Goal: Task Accomplishment & Management: Manage account settings

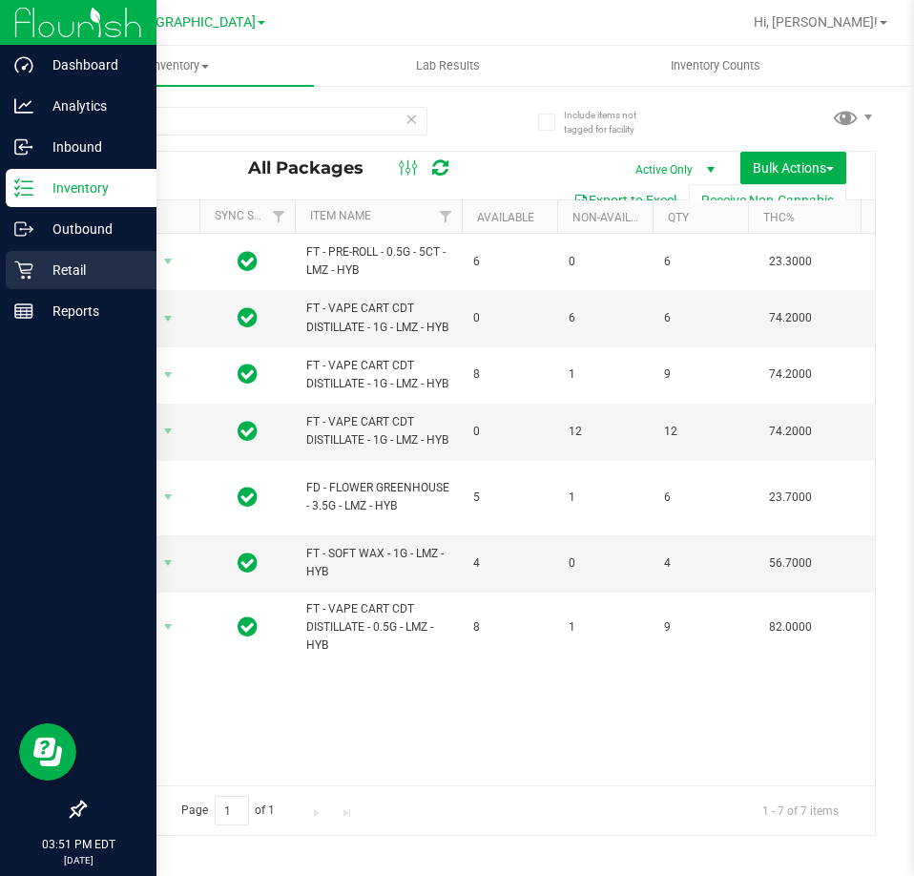
click at [64, 275] on p "Retail" at bounding box center [90, 269] width 114 height 23
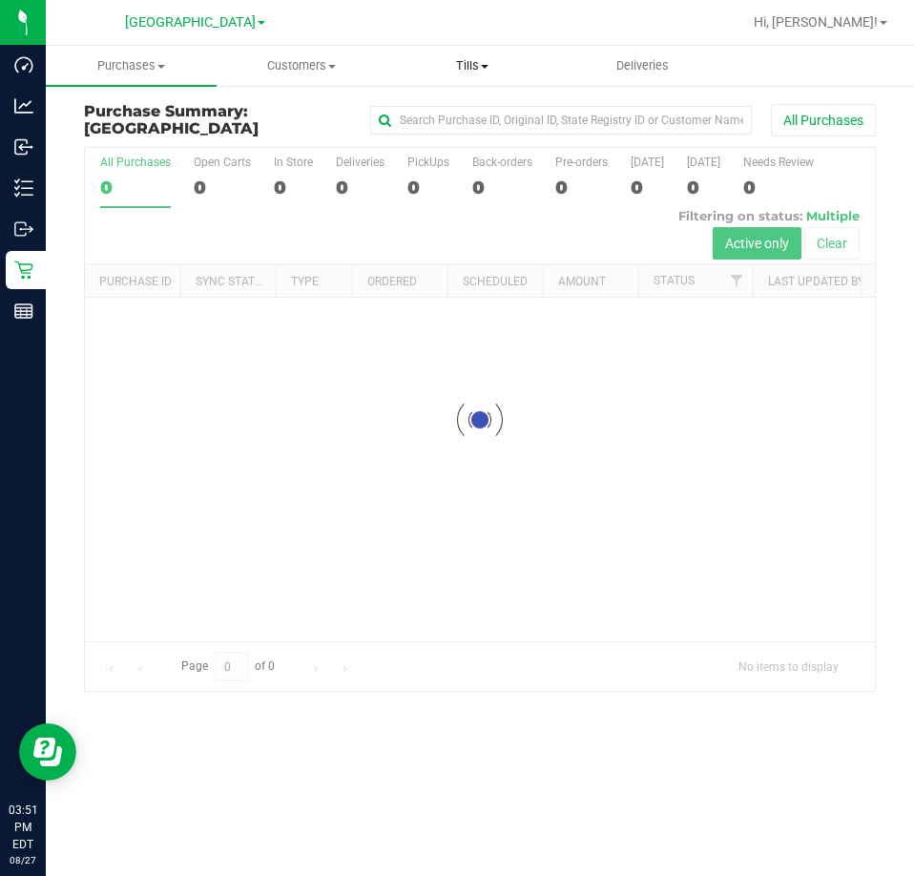
click at [486, 67] on span at bounding box center [485, 67] width 8 height 4
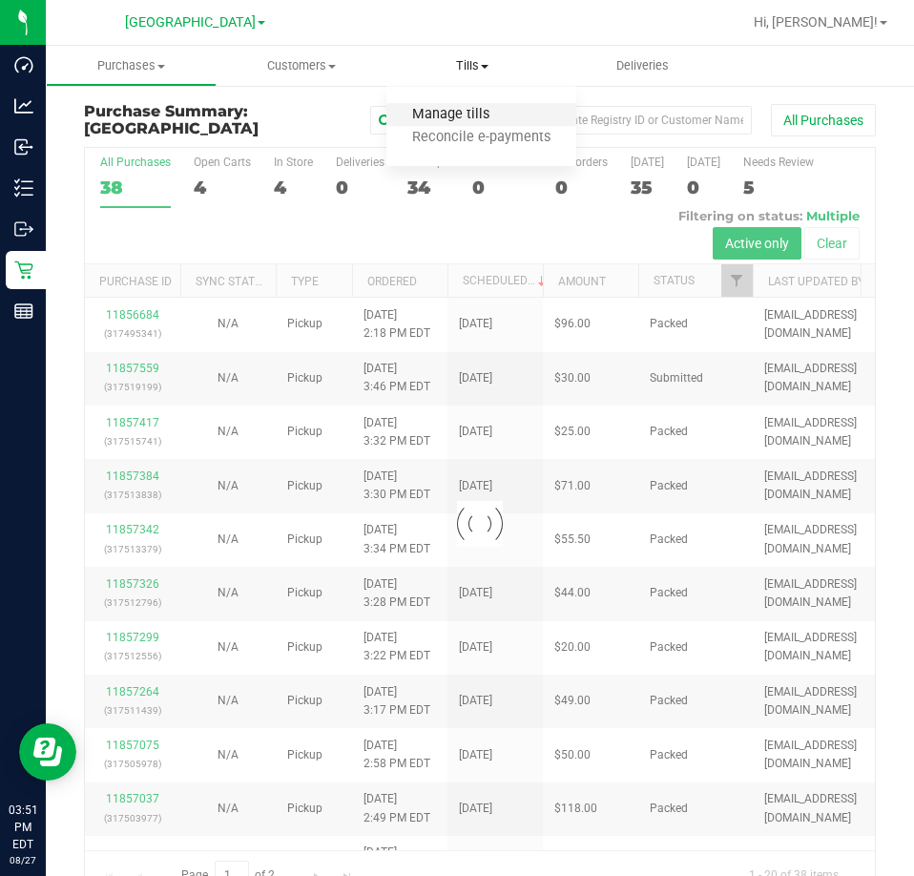
click at [462, 112] on span "Manage tills" at bounding box center [450, 115] width 129 height 16
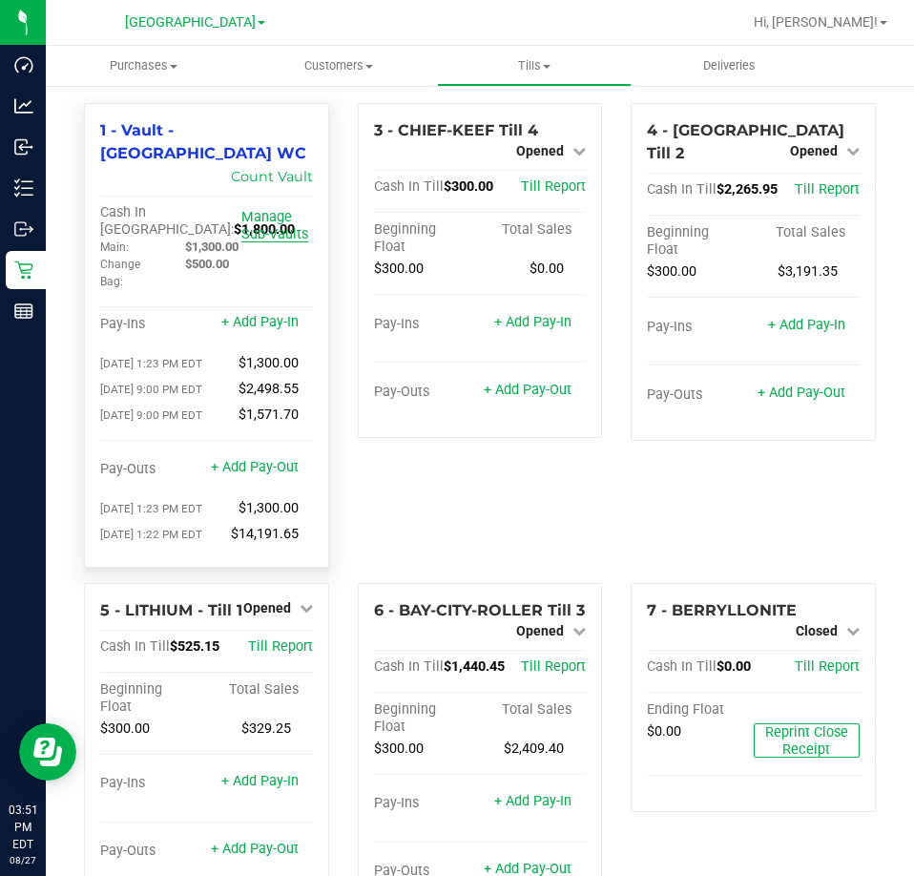
click at [261, 209] on link "Manage Sub-Vaults" at bounding box center [274, 225] width 67 height 33
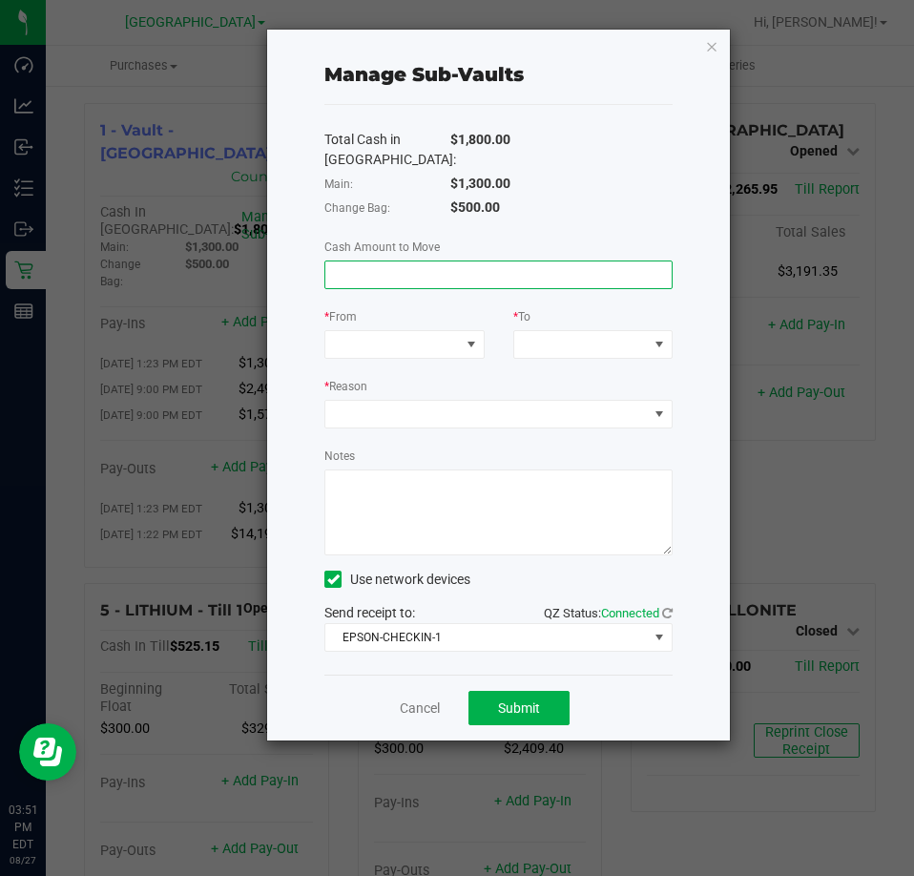
click at [425, 278] on input at bounding box center [498, 274] width 346 height 27
type input "$1,300.00"
click at [431, 361] on div "Total Cash in Vault: $1,800.00 Main: $1,300.00 Change Bag: $500.00 Cash Amount …" at bounding box center [498, 389] width 348 height 569
click at [424, 350] on span at bounding box center [392, 344] width 134 height 27
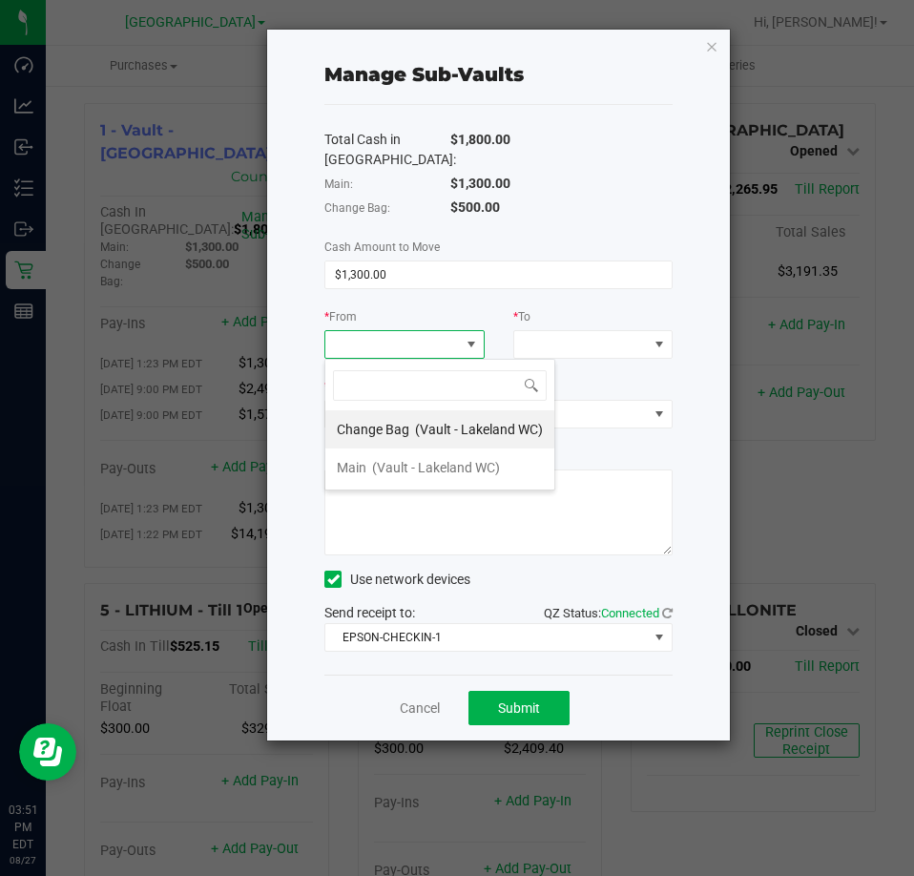
scroll to position [29, 160]
click at [430, 463] on span "(Vault - Lakeland WC)" at bounding box center [436, 467] width 128 height 15
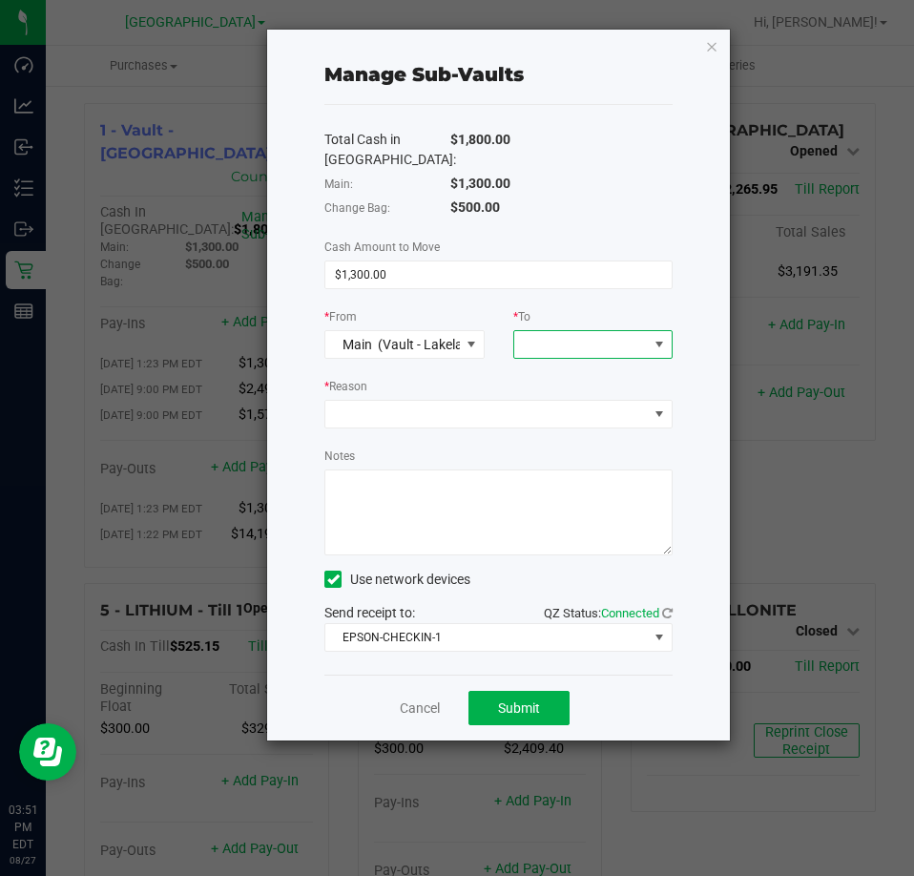
click at [611, 349] on span at bounding box center [581, 344] width 134 height 27
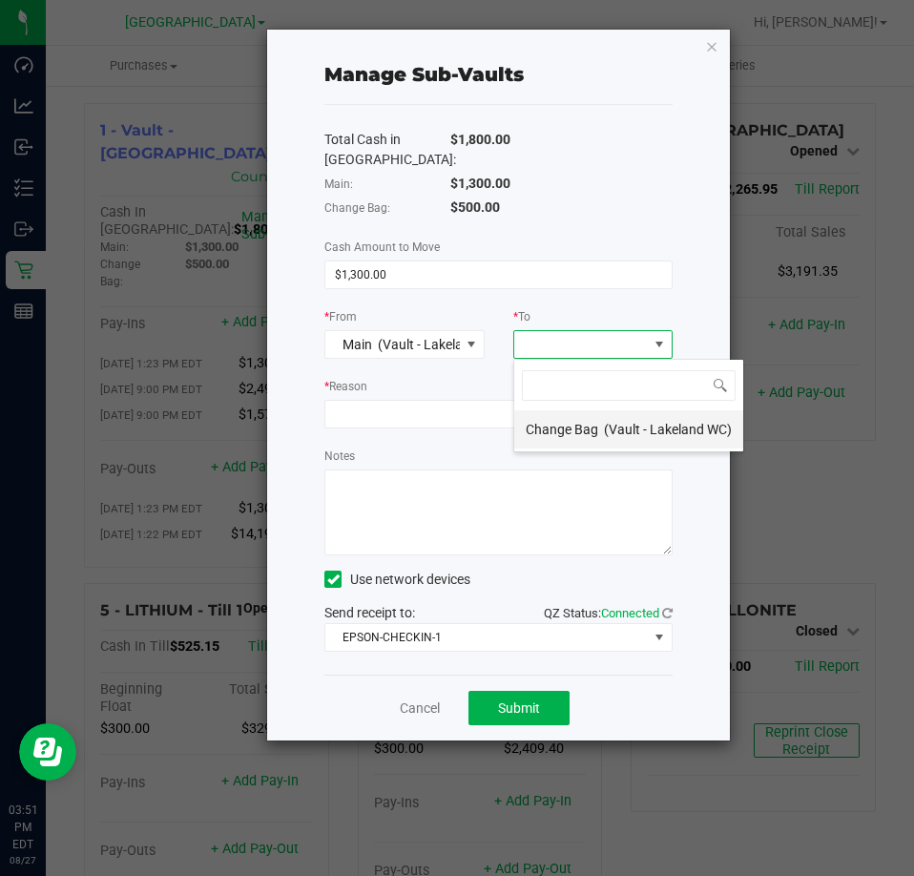
click at [591, 422] on span "Change Bag" at bounding box center [562, 429] width 72 height 15
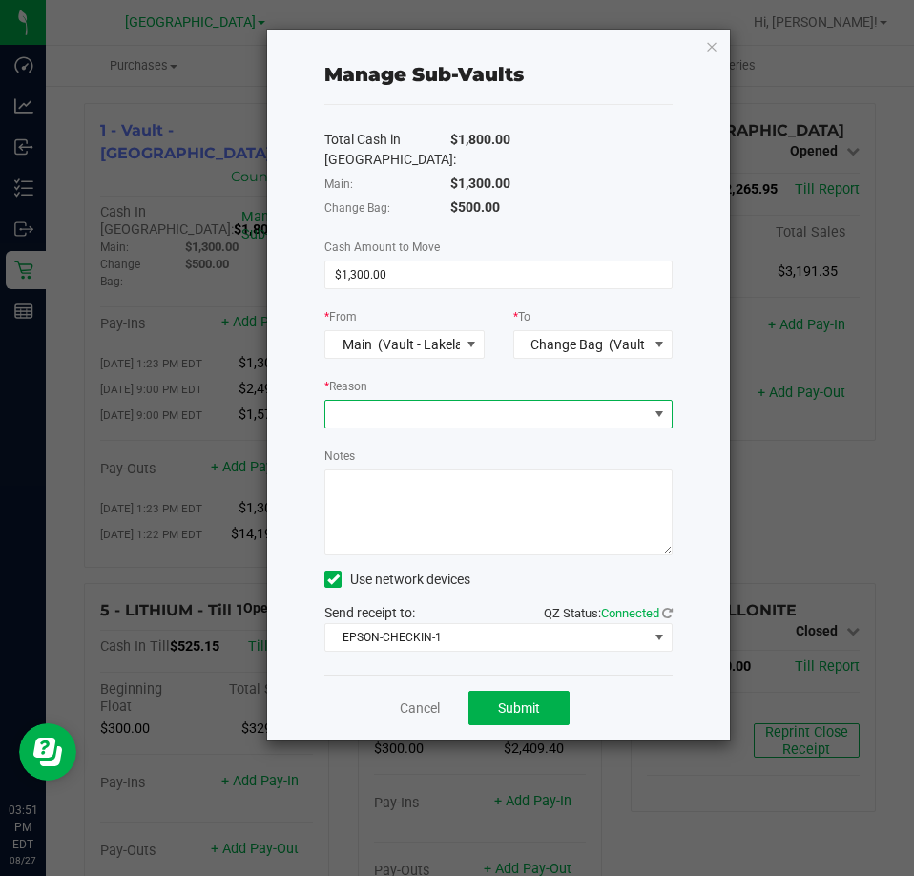
click at [503, 401] on span at bounding box center [486, 414] width 322 height 27
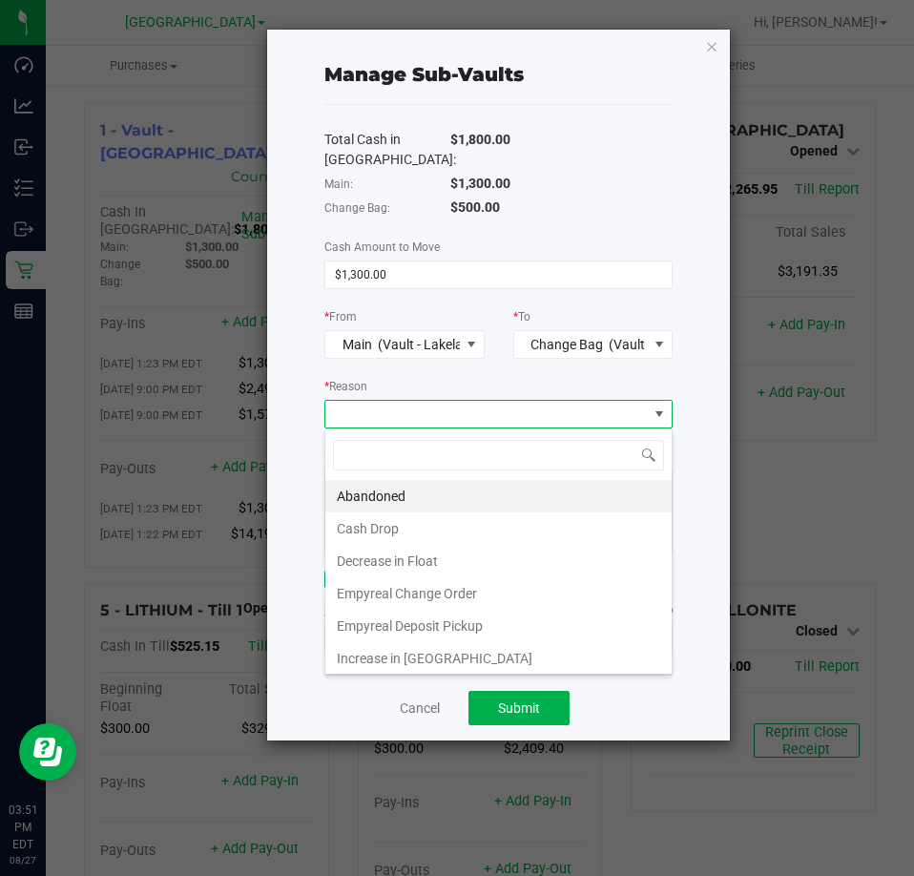
scroll to position [29, 347]
click at [403, 498] on li "Abandoned" at bounding box center [498, 496] width 346 height 32
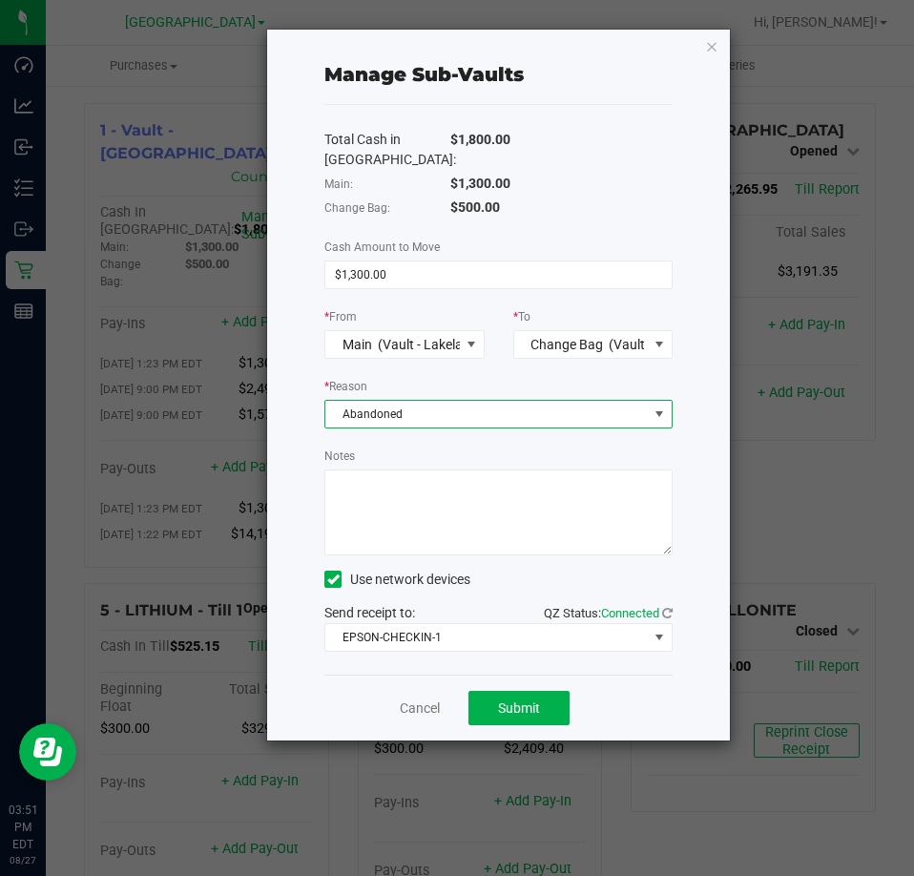
click at [395, 513] on textarea "Notes" at bounding box center [498, 512] width 348 height 86
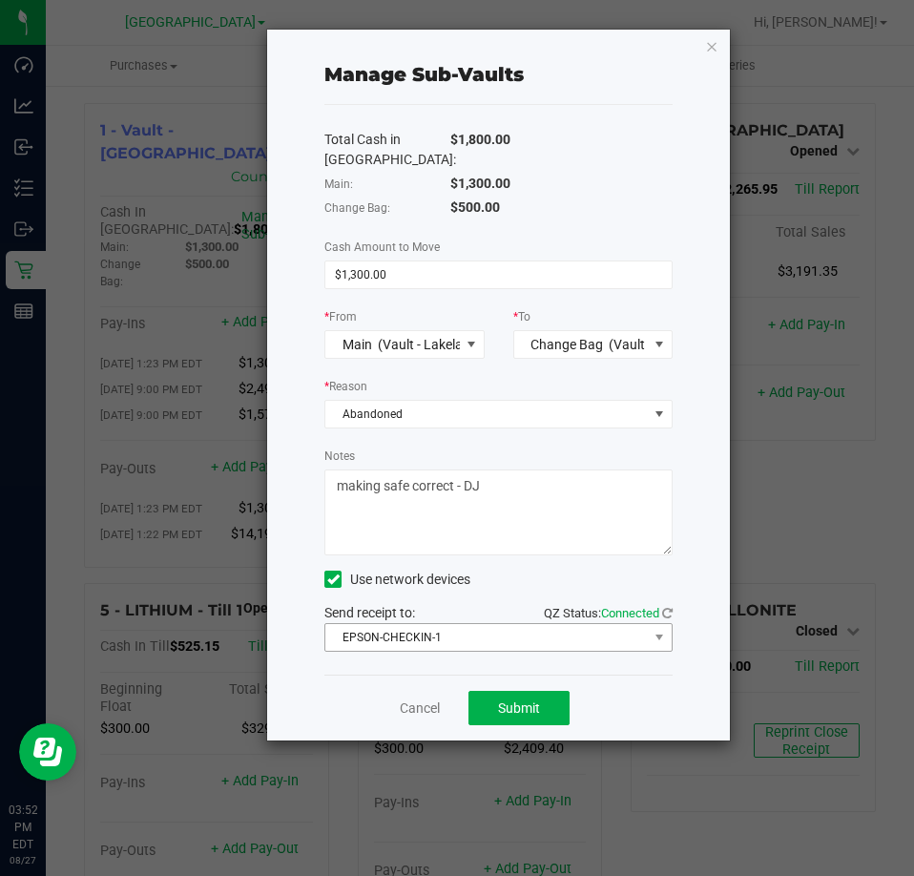
type textarea "making safe correct - DJ"
drag, startPoint x: 491, startPoint y: 635, endPoint x: 487, endPoint y: 651, distance: 15.7
click at [491, 636] on span "EPSON-CHECKIN-1" at bounding box center [486, 637] width 322 height 27
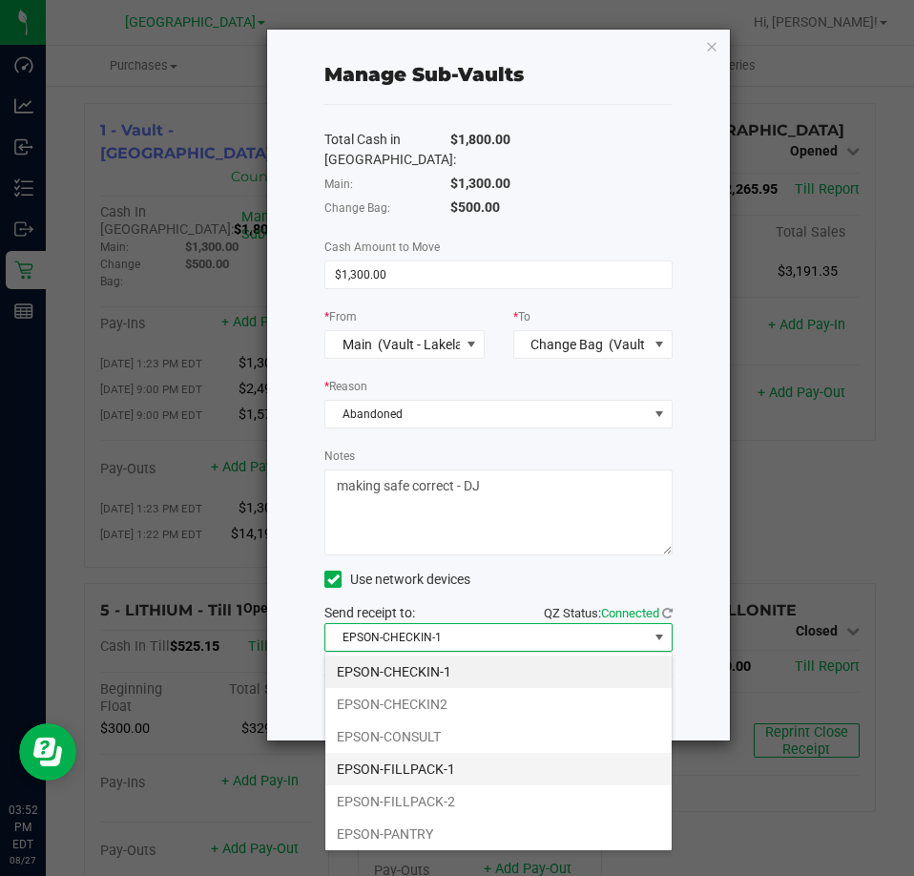
click at [469, 767] on li "EPSON-FILLPACK-1" at bounding box center [498, 769] width 346 height 32
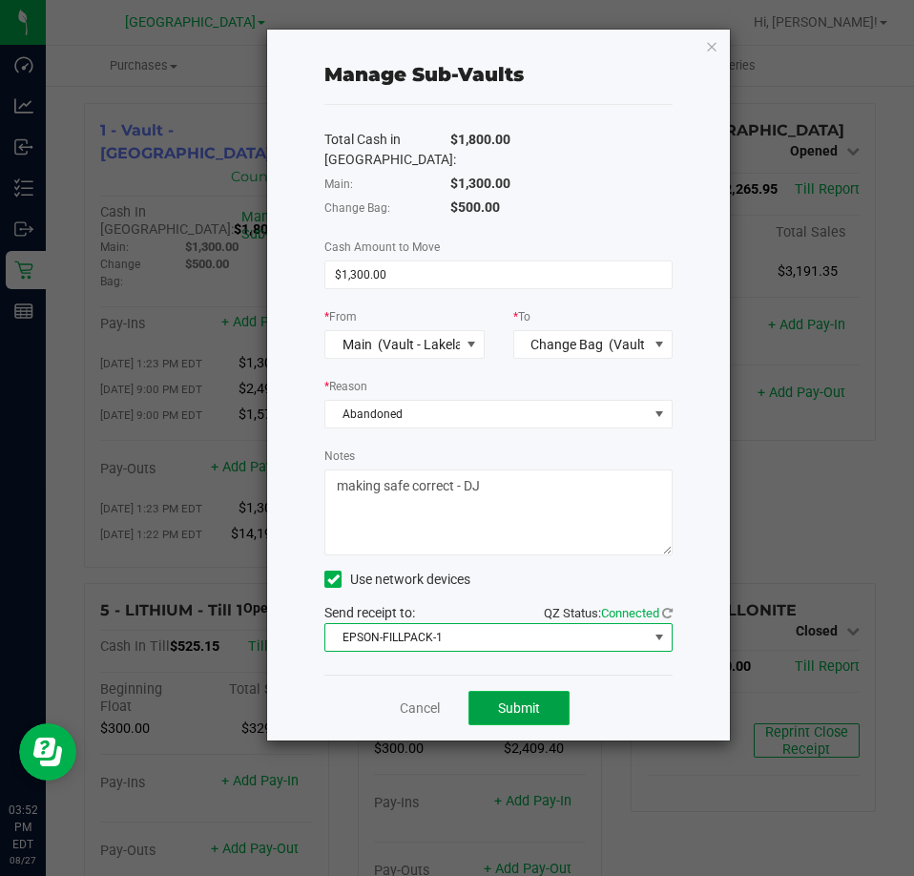
click at [506, 709] on span "Submit" at bounding box center [519, 707] width 42 height 15
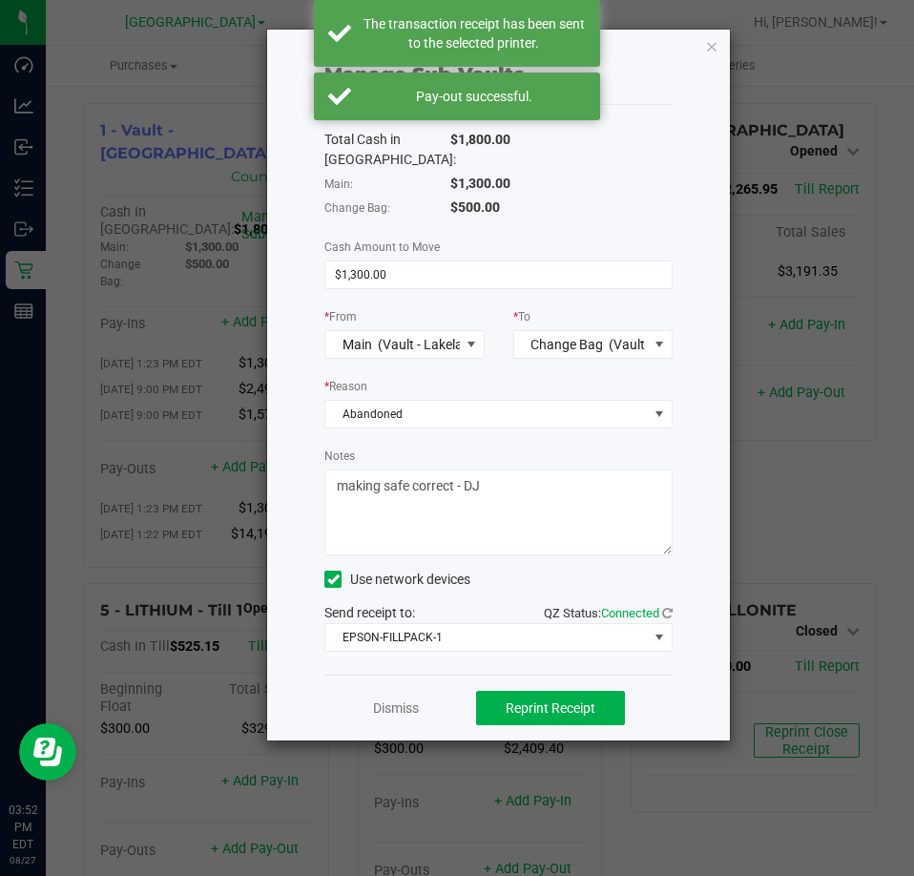
click at [718, 41] on div "Manage Sub-Vaults Total Cash in Vault: $1,800.00 Main: $1,300.00 Change Bag: $5…" at bounding box center [498, 385] width 463 height 711
click at [712, 45] on icon "button" at bounding box center [711, 45] width 13 height 23
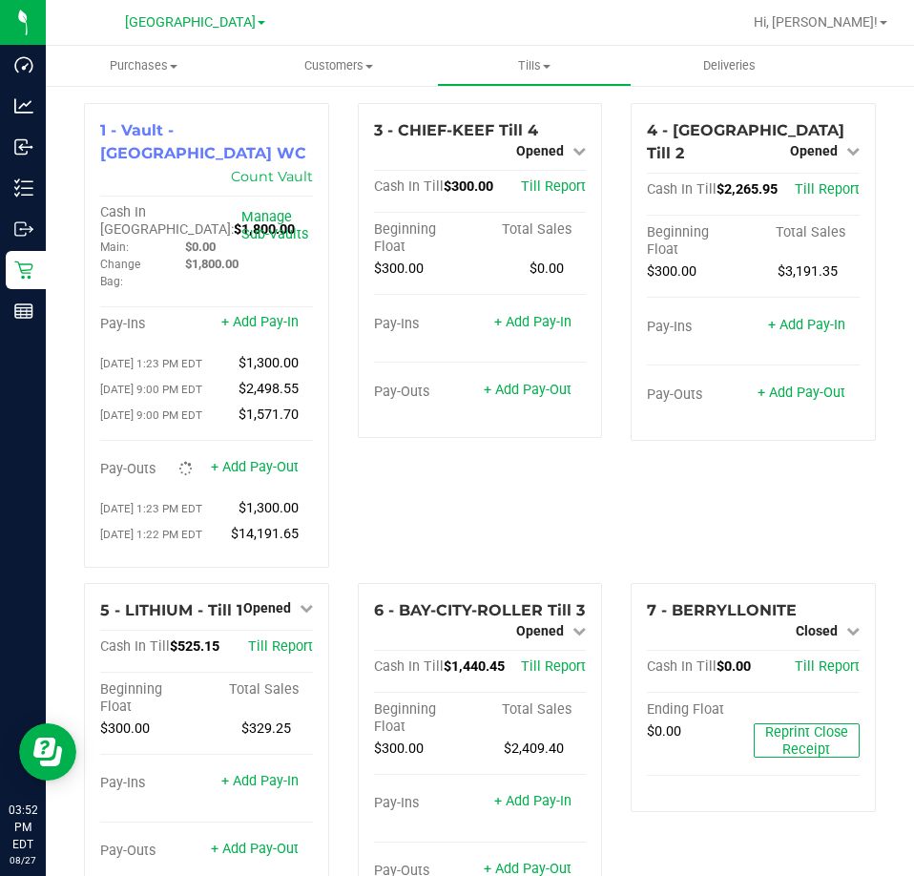
click at [660, 39] on div at bounding box center [541, 22] width 400 height 37
